Goal: Find specific page/section: Find specific page/section

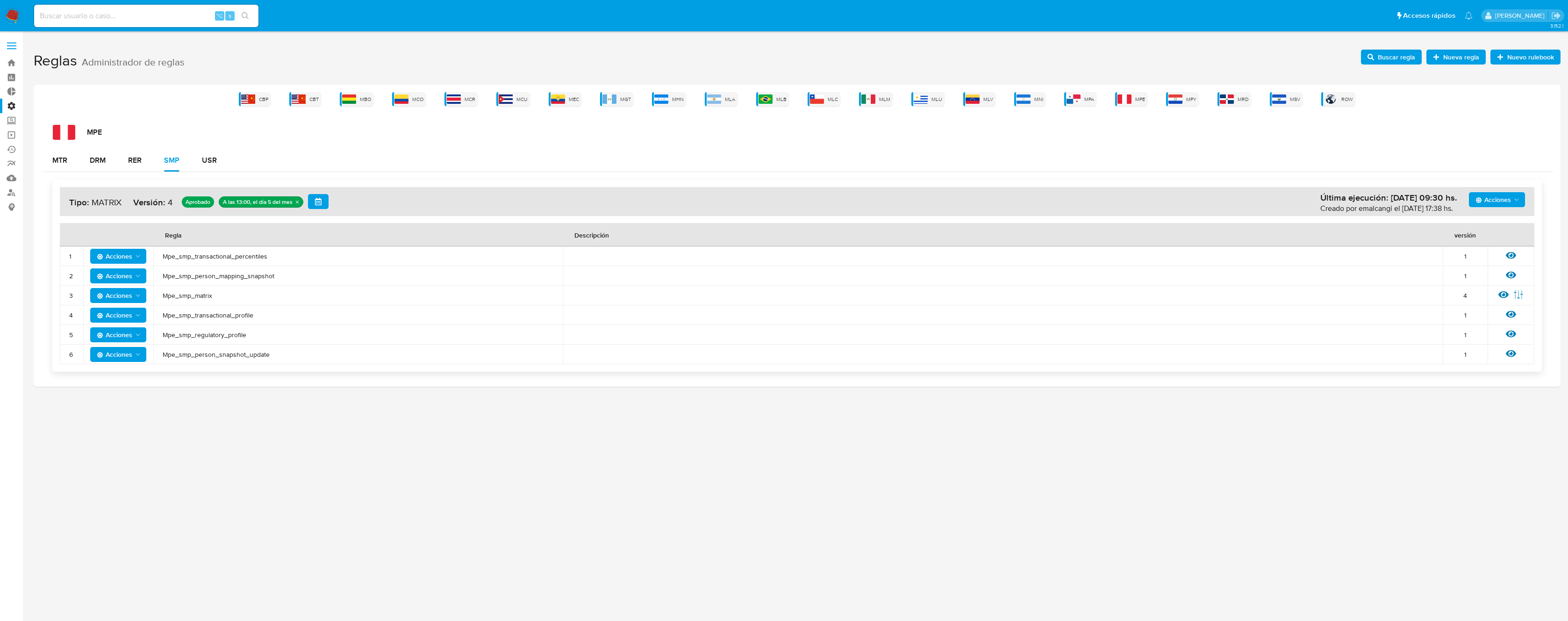
click at [551, 180] on div "Acciones Última ejecución: 05/08/2025 09:30 hs. Creado por emalcangi el 28/07/2…" at bounding box center [797, 276] width 1489 height 192
click at [516, 177] on div "Acciones Última ejecución: 05/08/2025 09:30 hs. Creado por emalcangi el 28/07/2…" at bounding box center [797, 276] width 1512 height 207
drag, startPoint x: 365, startPoint y: 180, endPoint x: 50, endPoint y: 158, distance: 315.8
click at [58, 158] on div "MTR DRM RER SMP USR Acciones Última ejecución: 05/08/2025 09:30 hs. Creado por …" at bounding box center [797, 264] width 1512 height 230
click at [37, 169] on div "CBP CBT MBO MCO MCR MCU MEC MGT MHN MLA MLB MLC MLM MLU MLV MNI MPA MPE MPY MRD…" at bounding box center [797, 236] width 1527 height 302
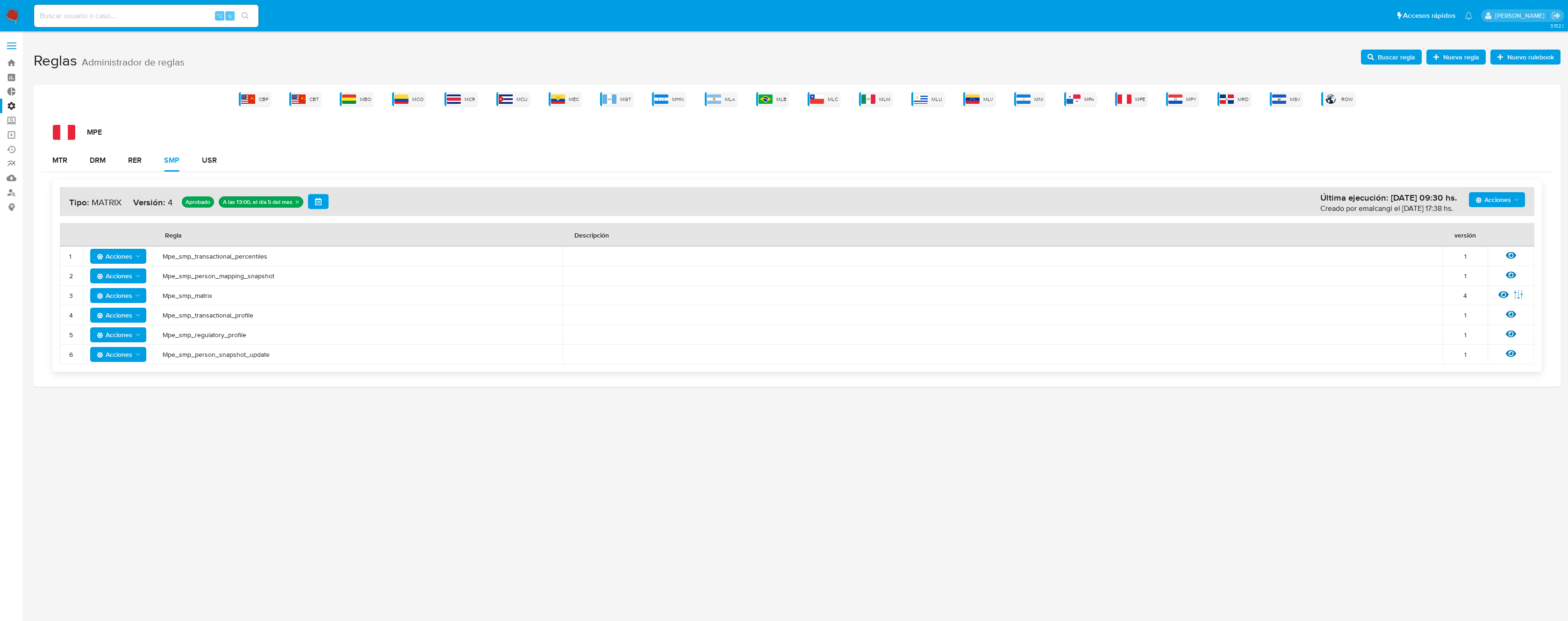
drag, startPoint x: 41, startPoint y: 158, endPoint x: 301, endPoint y: 165, distance: 260.1
click at [301, 165] on div "MTR DRM RER SMP USR" at bounding box center [797, 160] width 1512 height 23
drag, startPoint x: 383, startPoint y: 164, endPoint x: 33, endPoint y: 167, distance: 350.0
click at [33, 167] on div "CBP CBT MBO MCO MCR MCU MEC MGT MHN MLA MLB MLC MLM MLU MLV MNI MPA MPE MPY MRD…" at bounding box center [797, 236] width 1527 height 302
click at [363, 144] on div "MPE MTR DRM RER SMP USR Acciones Última ejecución: 05/08/2025 09:30 hs. Creado …" at bounding box center [797, 252] width 1512 height 254
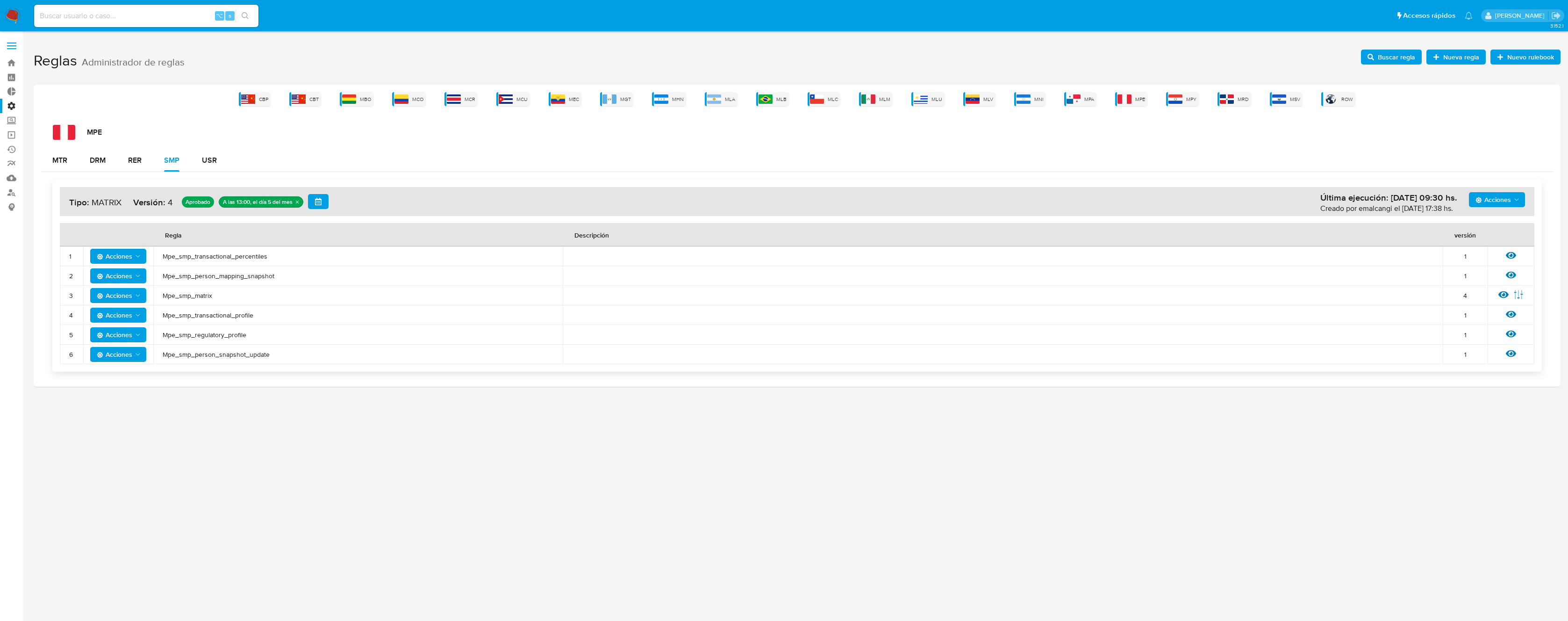
click at [1011, 167] on div "MTR DRM RER SMP USR" at bounding box center [797, 160] width 1512 height 23
click at [1013, 161] on div "MTR DRM RER SMP USR" at bounding box center [797, 160] width 1512 height 23
click at [1004, 163] on div "MTR DRM RER SMP USR" at bounding box center [797, 160] width 1512 height 23
click at [898, 178] on div "Acciones Última ejecución: 05/08/2025 09:30 hs. Creado por emalcangi el 28/07/2…" at bounding box center [797, 276] width 1512 height 207
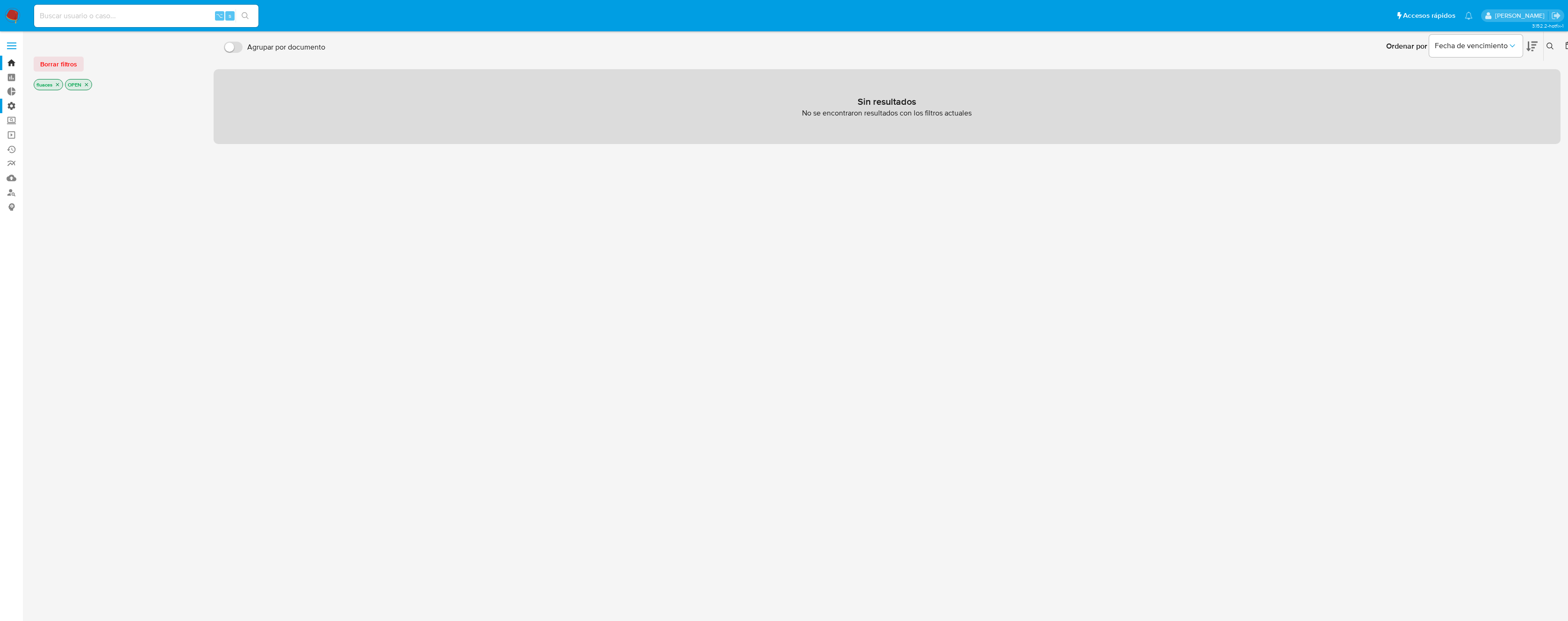
click at [9, 103] on label "Administración" at bounding box center [55, 106] width 111 height 15
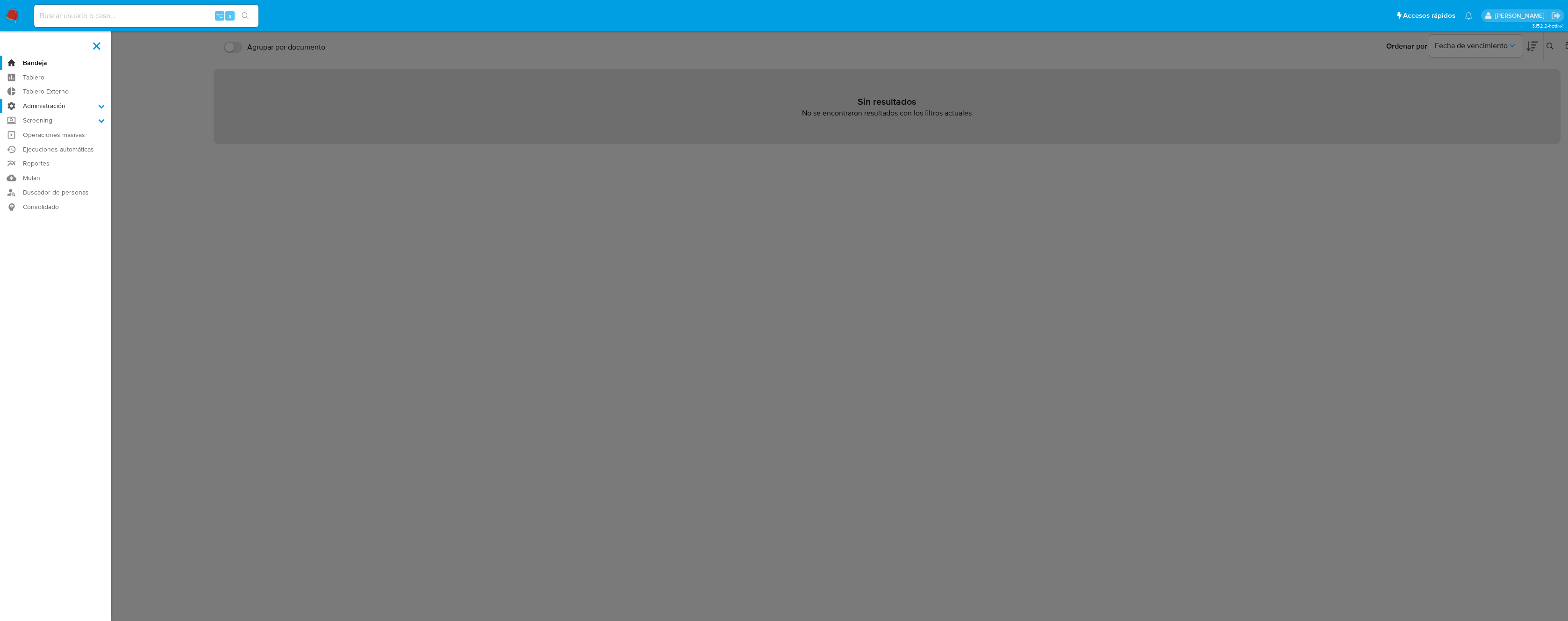
click at [0, 0] on input "Administración" at bounding box center [0, 0] width 0 height 0
click at [57, 119] on link "Reglas" at bounding box center [55, 119] width 111 height 12
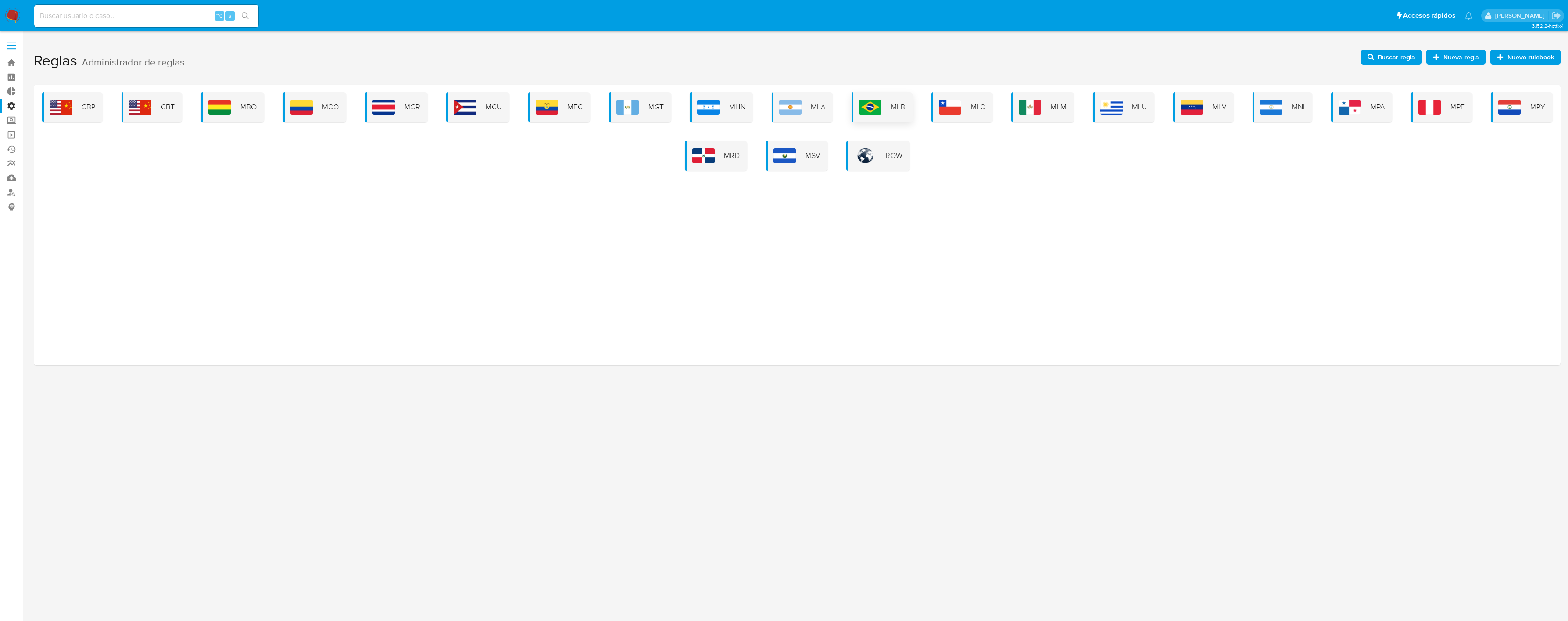
click at [873, 111] on img at bounding box center [870, 107] width 23 height 15
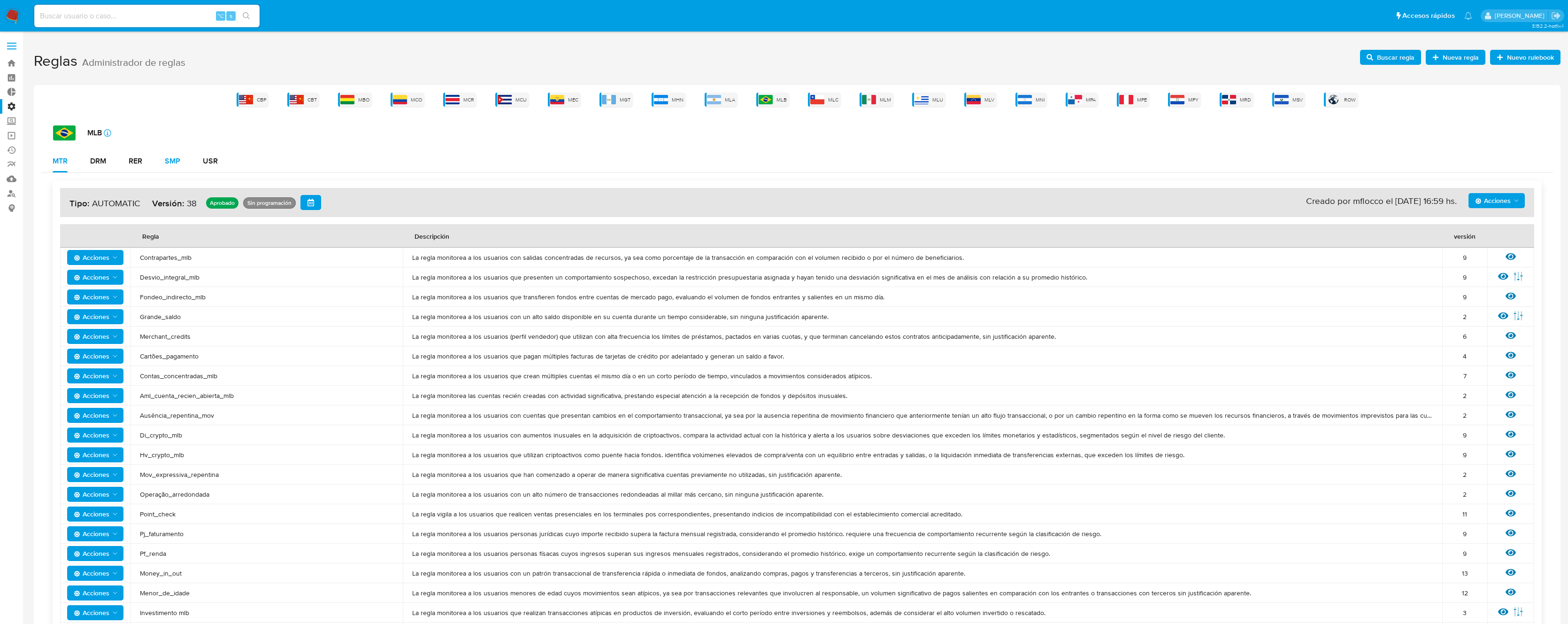
click at [173, 167] on div "SMP" at bounding box center [172, 161] width 15 height 23
